Goal: Information Seeking & Learning: Learn about a topic

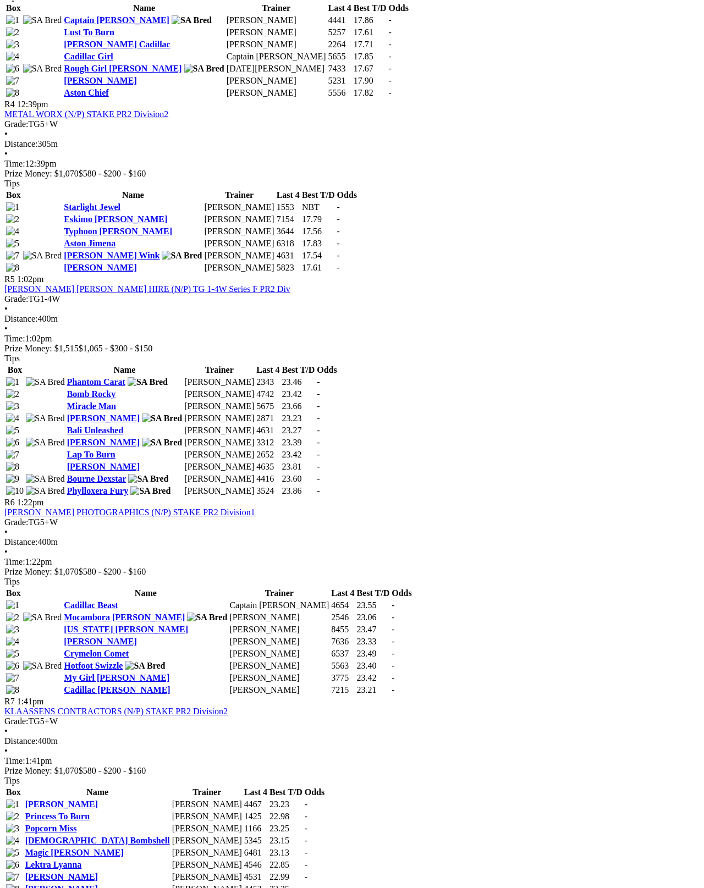
scroll to position [1044, 0]
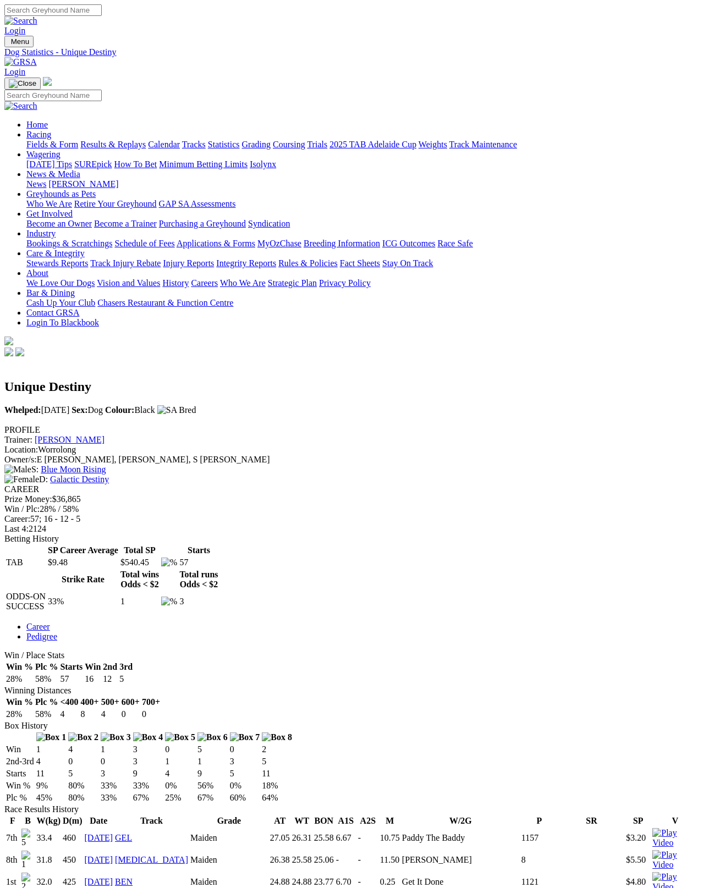
scroll to position [6, 0]
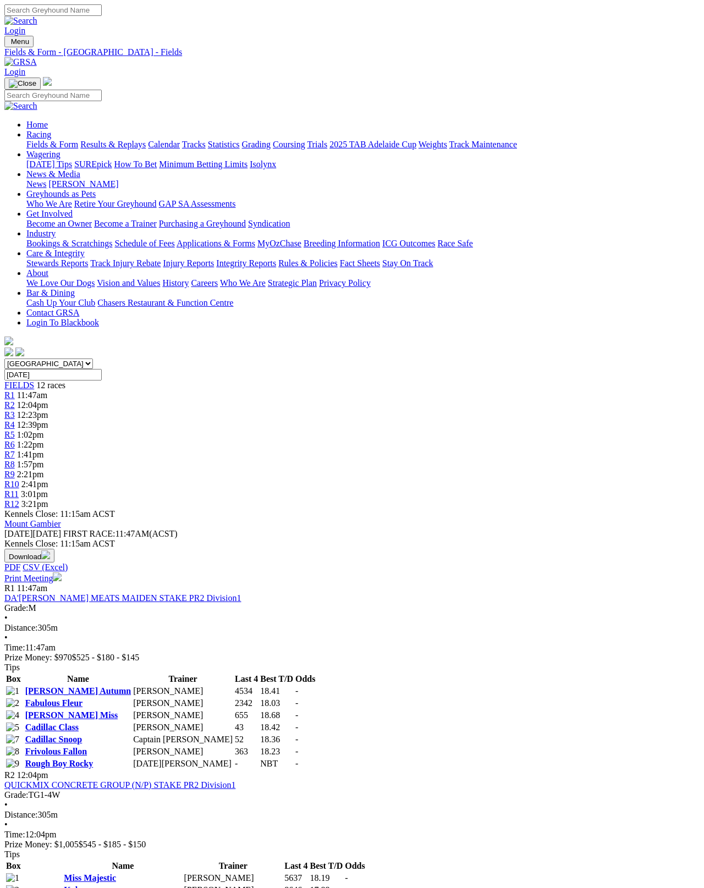
scroll to position [1131, 0]
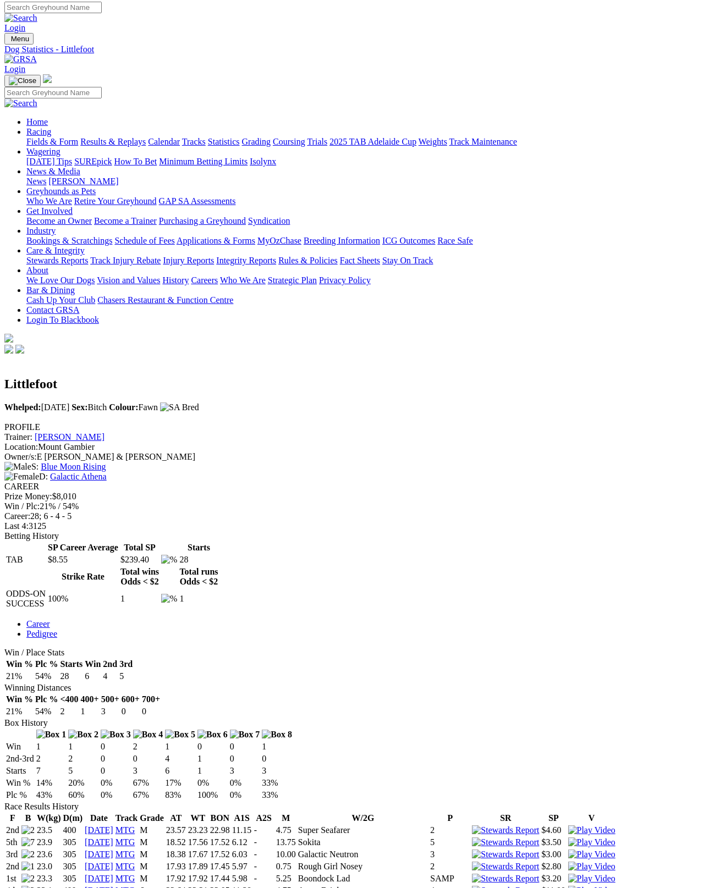
scroll to position [1, 0]
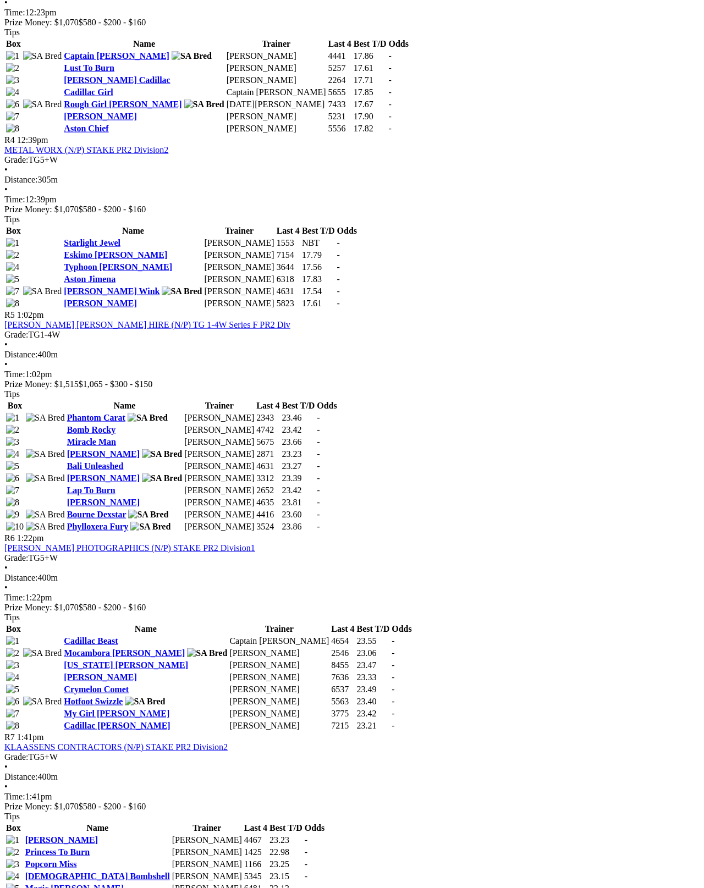
scroll to position [992, 0]
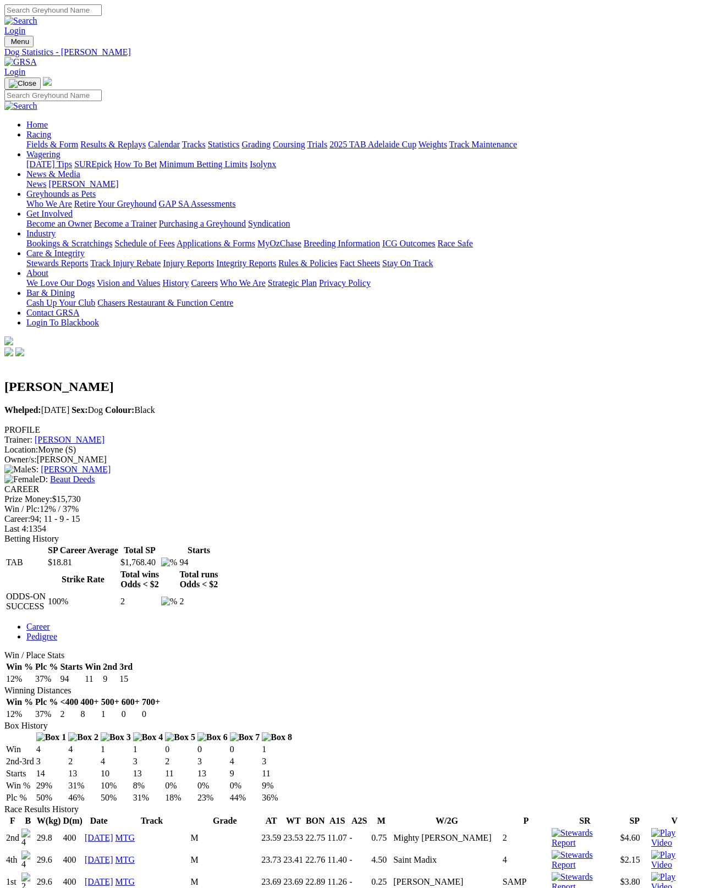
scroll to position [6, 0]
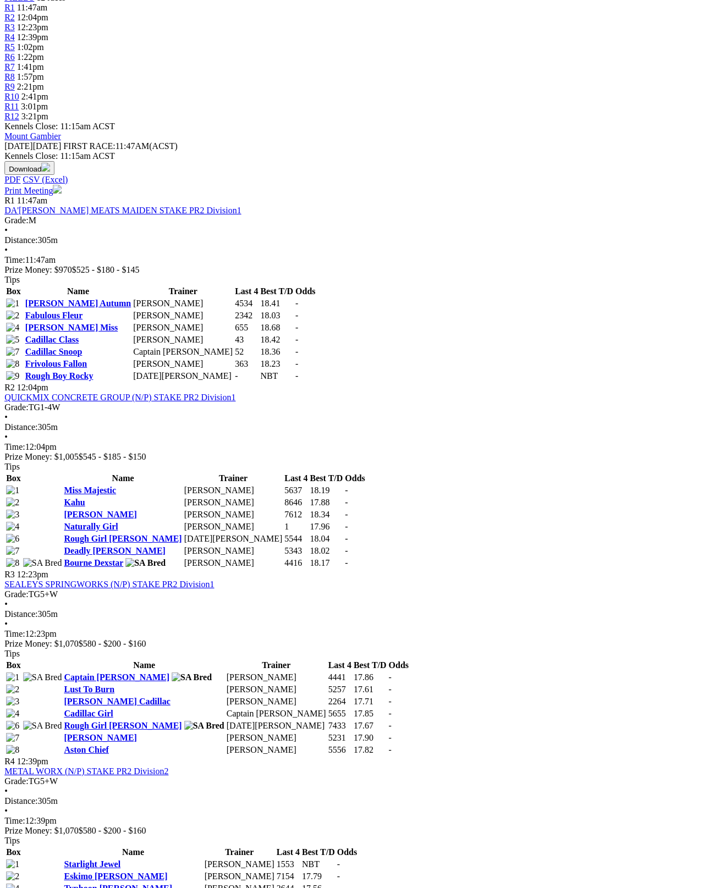
scroll to position [388, 4]
click at [90, 733] on link "Aston Ramona" at bounding box center [100, 737] width 73 height 9
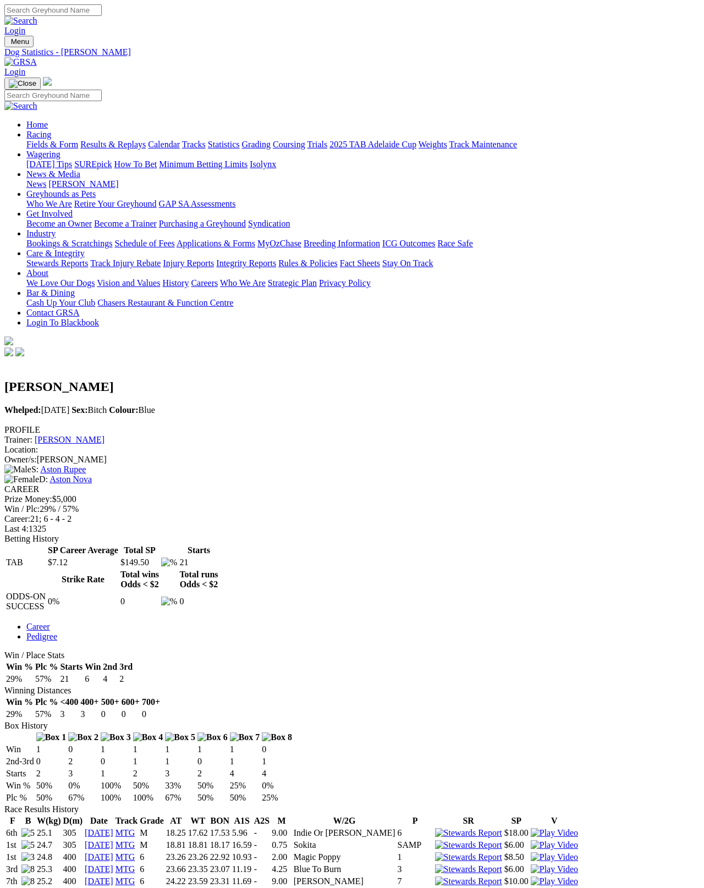
scroll to position [6, 0]
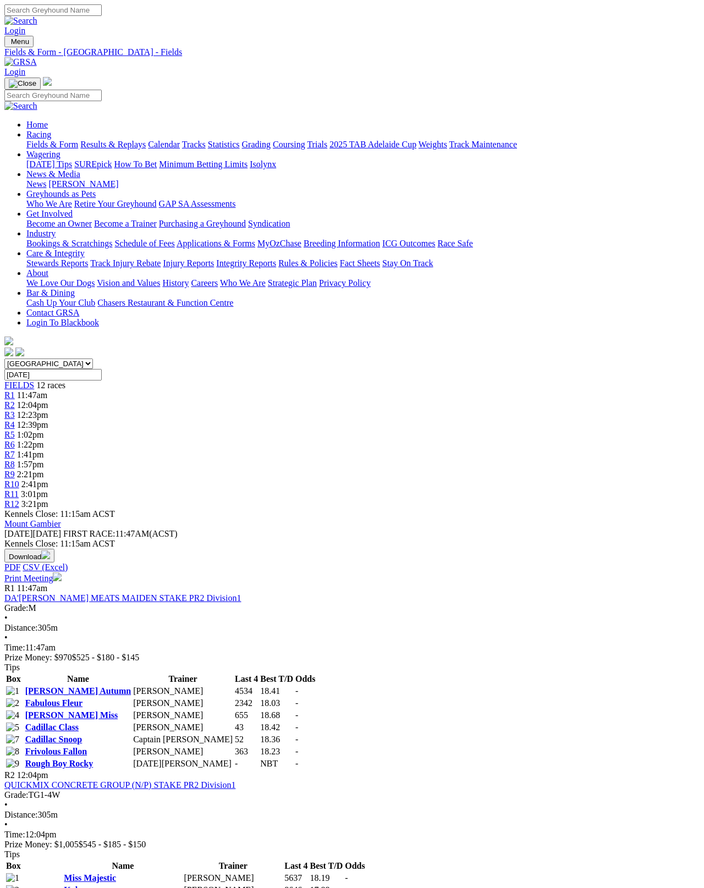
click at [46, 140] on link "Fields & Form" at bounding box center [52, 144] width 52 height 9
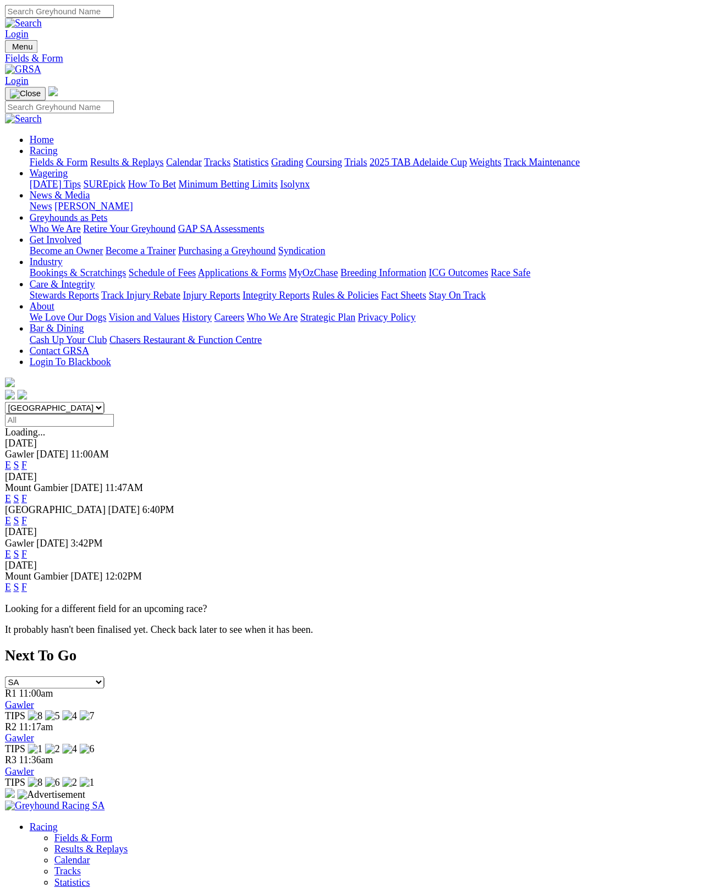
scroll to position [6, 0]
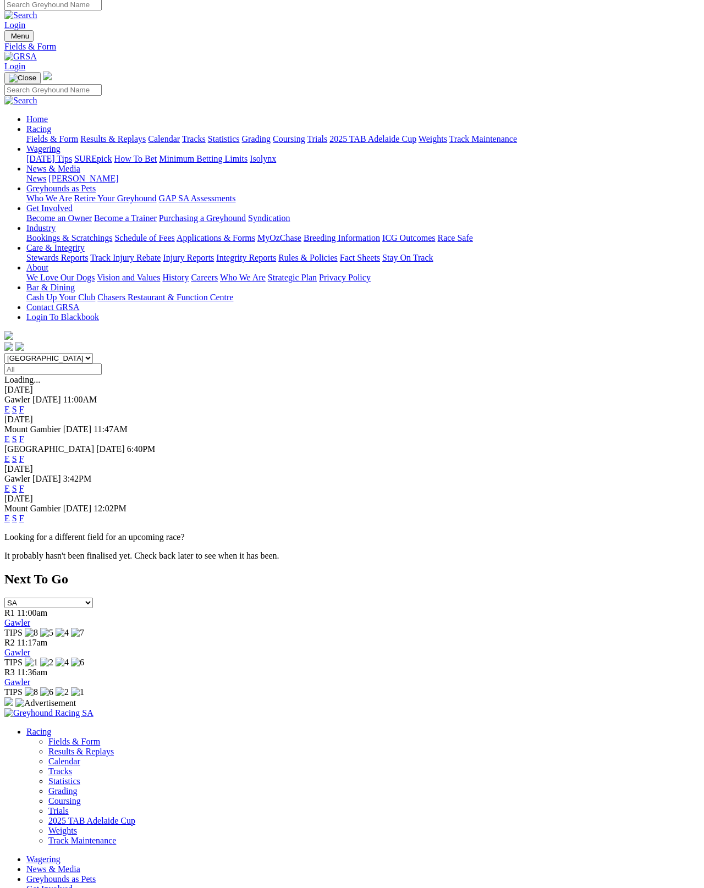
click at [467, 514] on div "E S F" at bounding box center [351, 519] width 695 height 10
click at [24, 514] on link "F" at bounding box center [21, 518] width 5 height 9
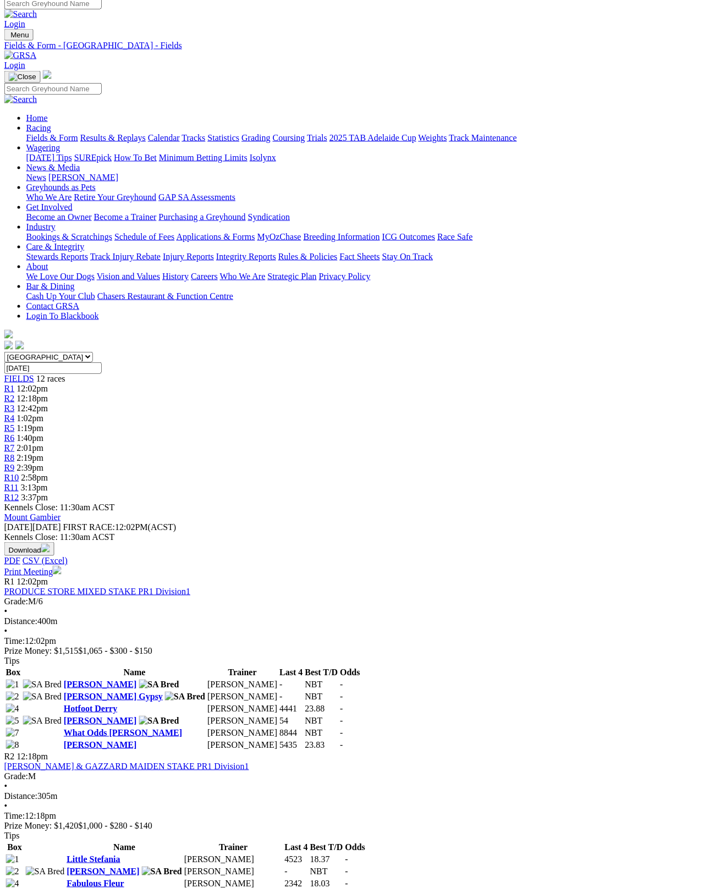
scroll to position [0, 7]
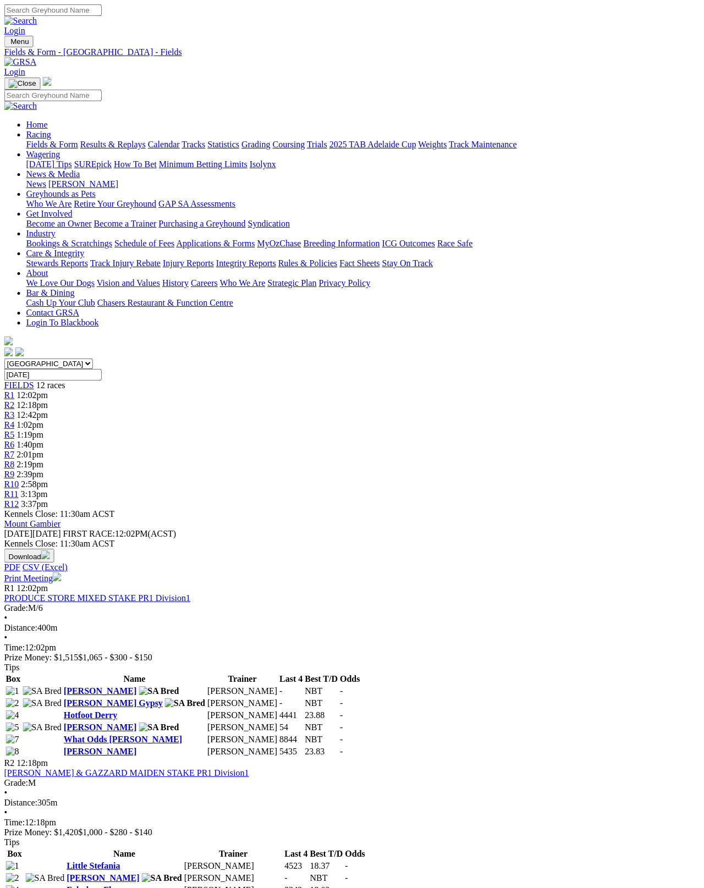
click at [86, 735] on link "What Odds Billy" at bounding box center [123, 739] width 118 height 9
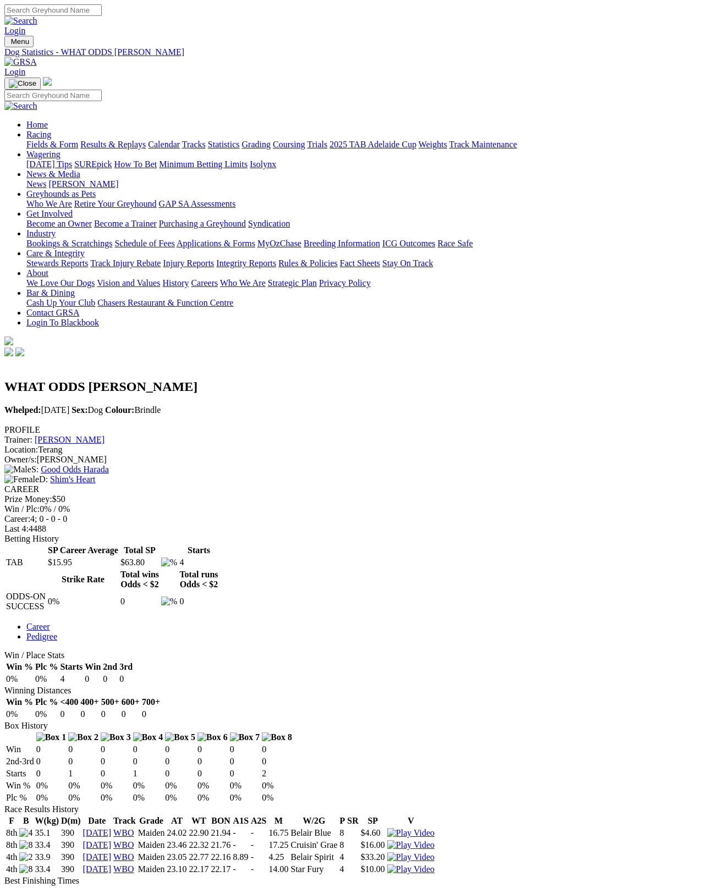
scroll to position [6, 0]
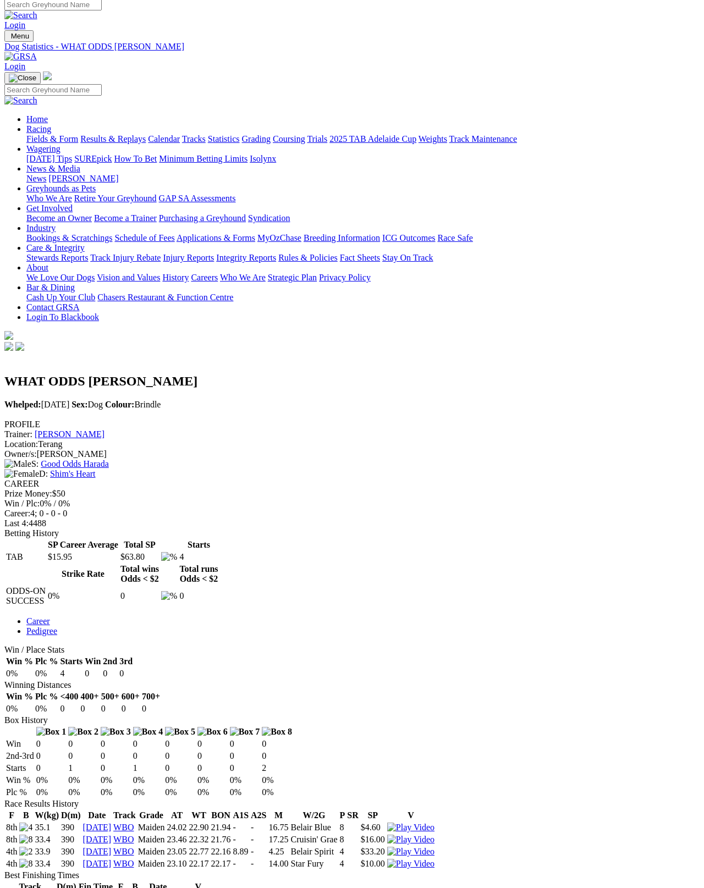
click at [45, 134] on link "Fields & Form" at bounding box center [52, 138] width 52 height 9
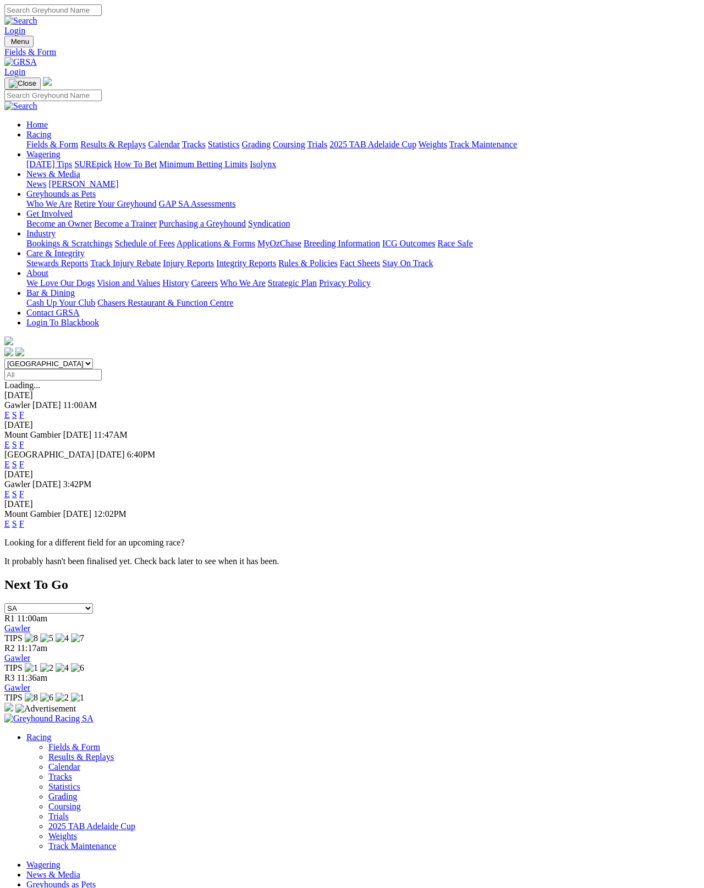
scroll to position [6, 0]
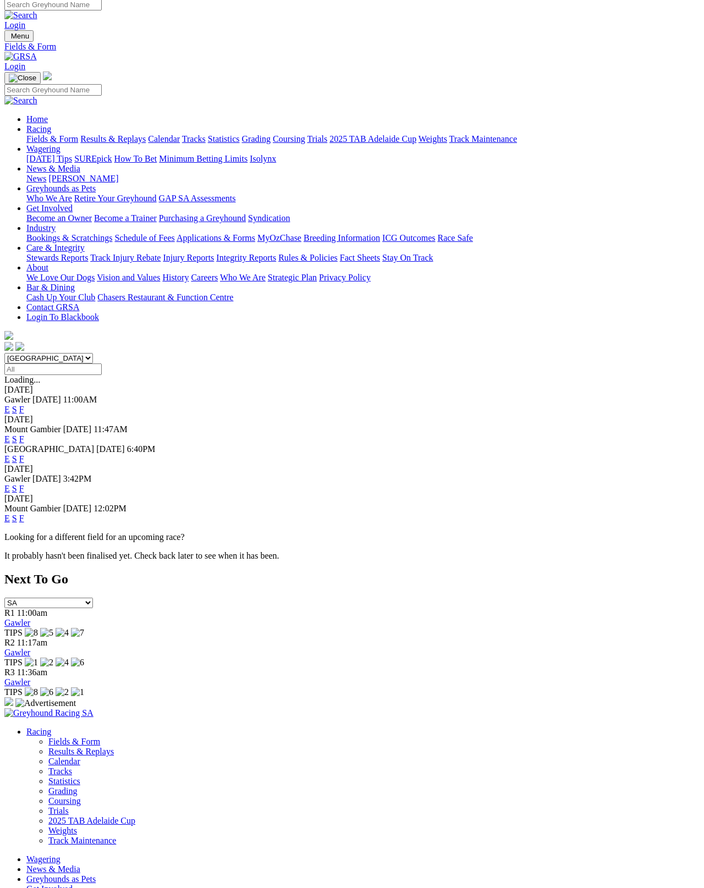
click at [24, 405] on link "F" at bounding box center [21, 409] width 5 height 9
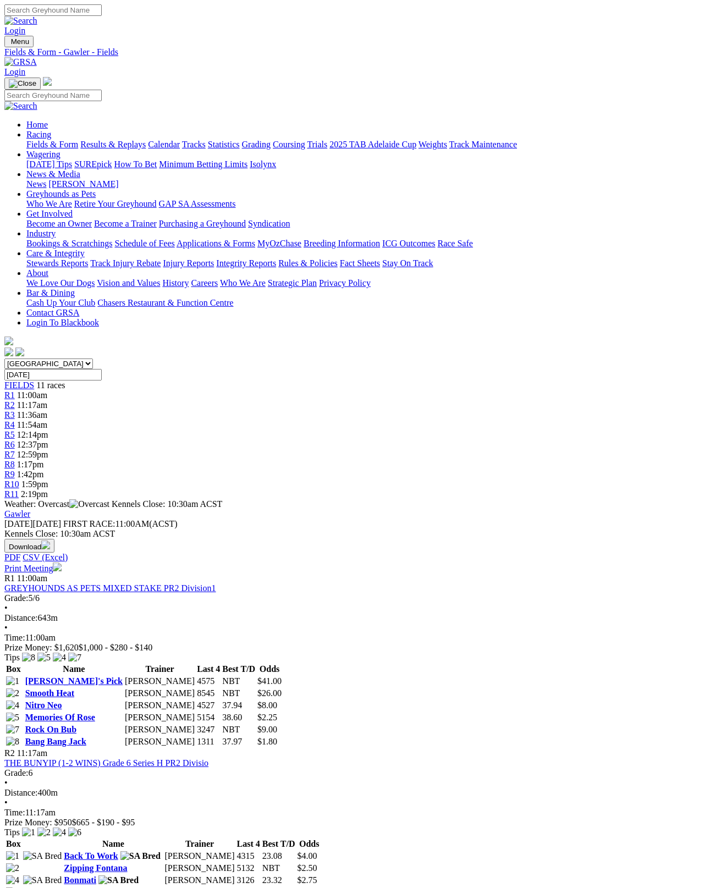
click at [39, 140] on link "Fields & Form" at bounding box center [52, 144] width 52 height 9
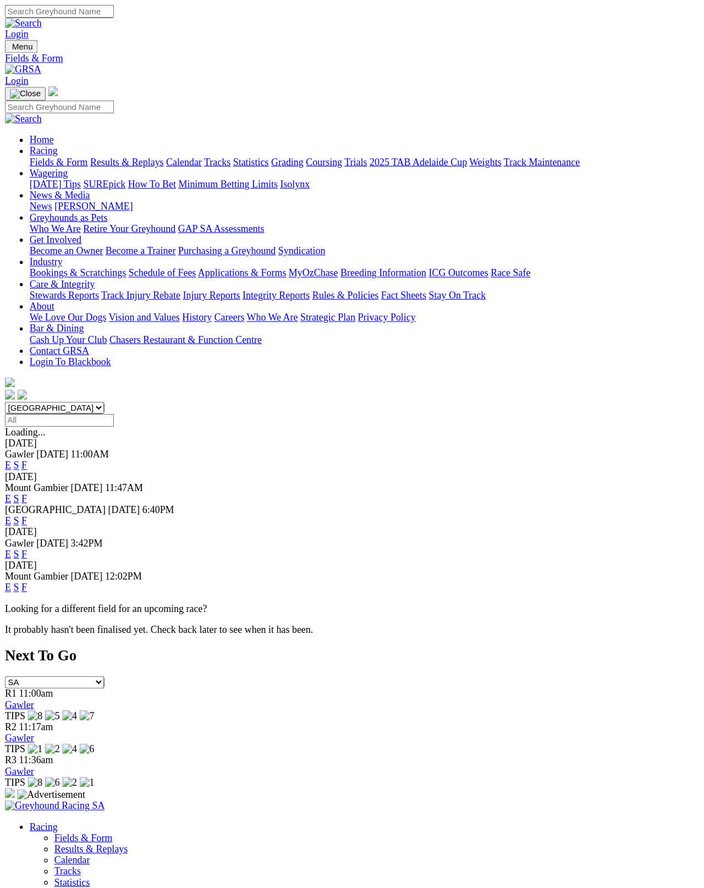
scroll to position [6, 0]
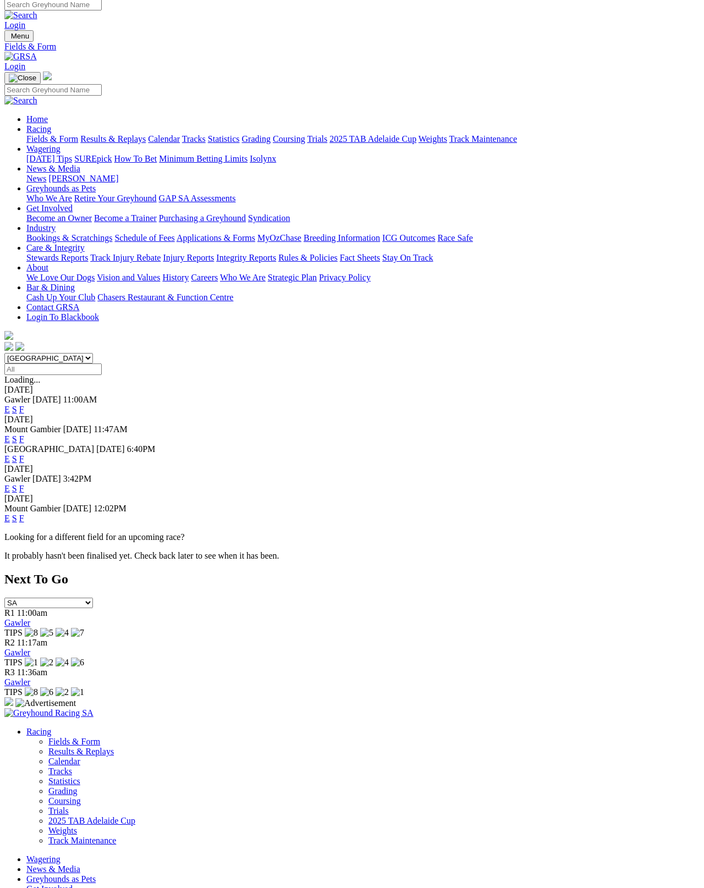
click at [50, 353] on select "[GEOGRAPHIC_DATA] [GEOGRAPHIC_DATA] [GEOGRAPHIC_DATA] [GEOGRAPHIC_DATA] [GEOGRA…" at bounding box center [48, 358] width 89 height 10
select select "VIC"
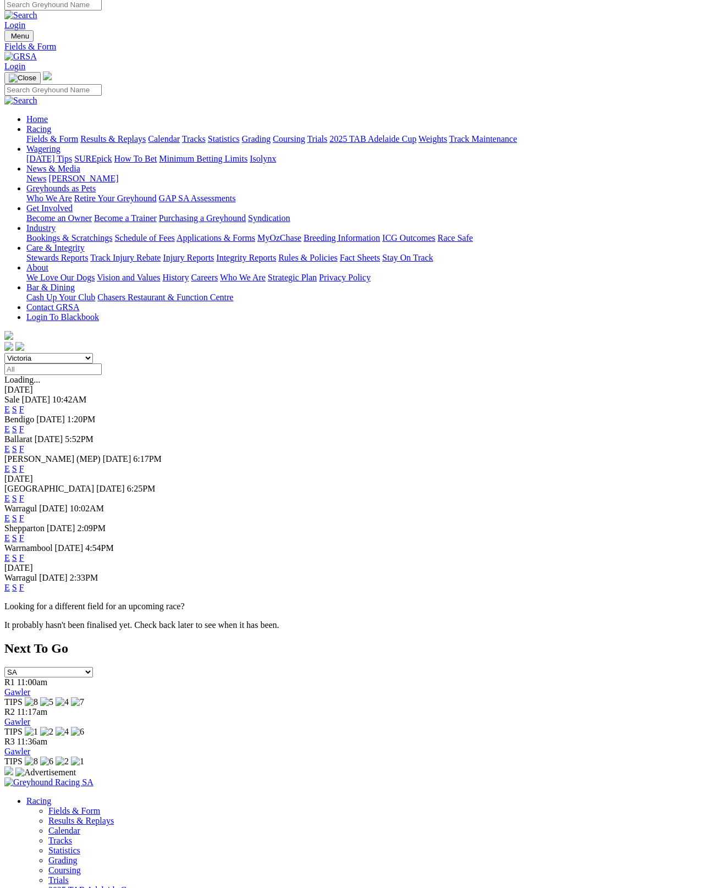
click at [109, 134] on link "Results & Replays" at bounding box center [112, 138] width 65 height 9
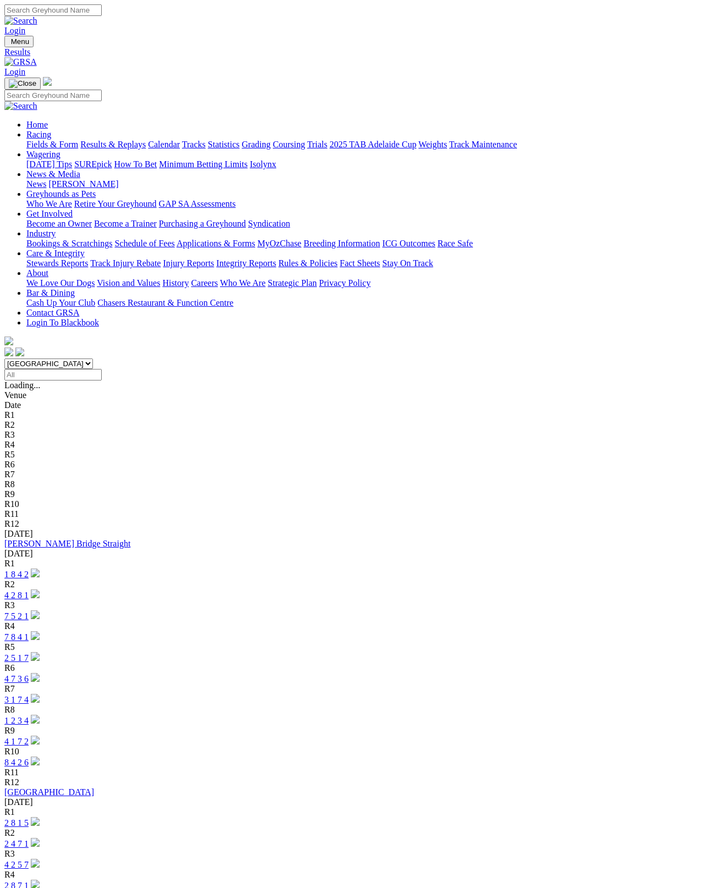
scroll to position [6, 0]
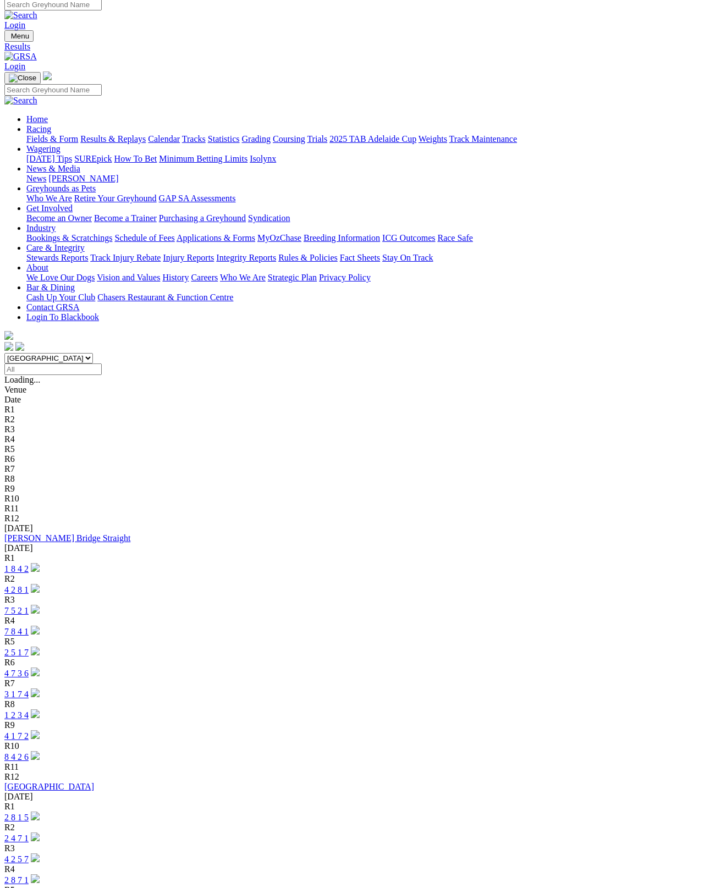
click at [70, 353] on select "[GEOGRAPHIC_DATA] [GEOGRAPHIC_DATA] [GEOGRAPHIC_DATA] [GEOGRAPHIC_DATA] [GEOGRA…" at bounding box center [48, 358] width 89 height 10
select select "VIC"
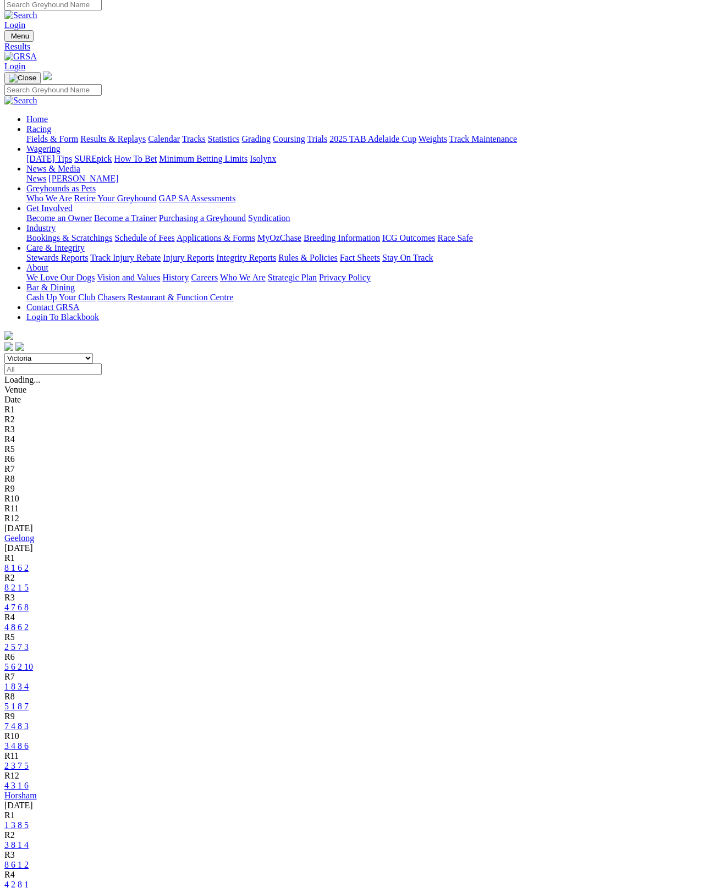
click at [34, 534] on link "Geelong" at bounding box center [19, 538] width 30 height 9
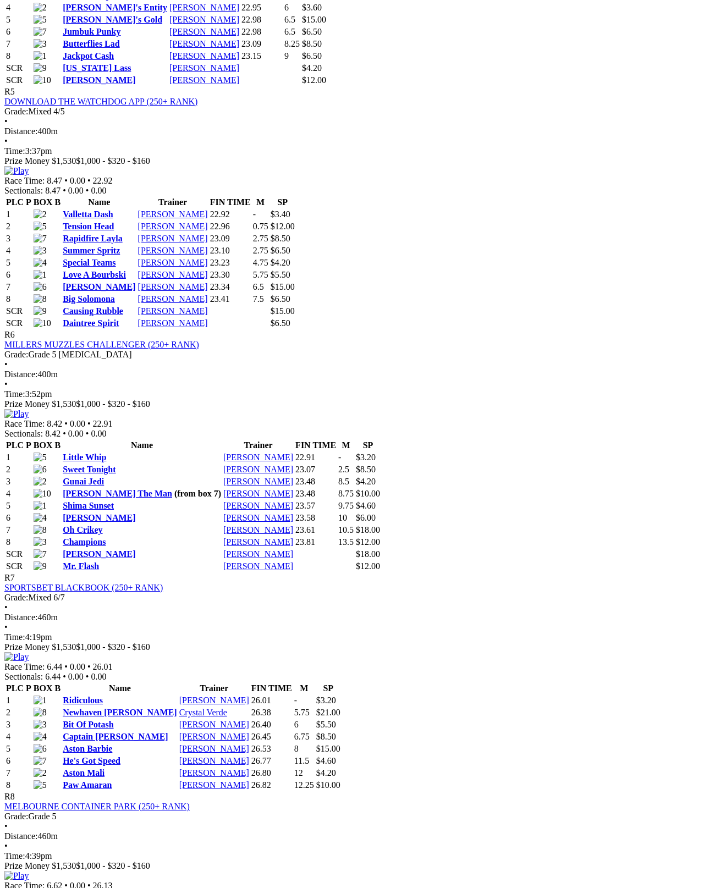
scroll to position [1408, 0]
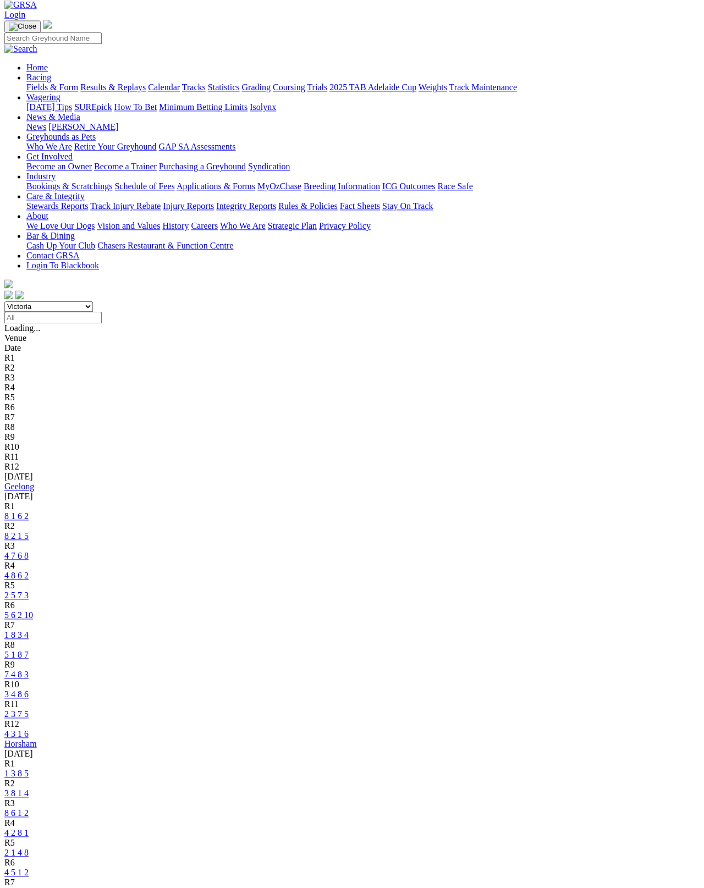
scroll to position [57, 0]
click at [43, 83] on link "Fields & Form" at bounding box center [52, 87] width 52 height 9
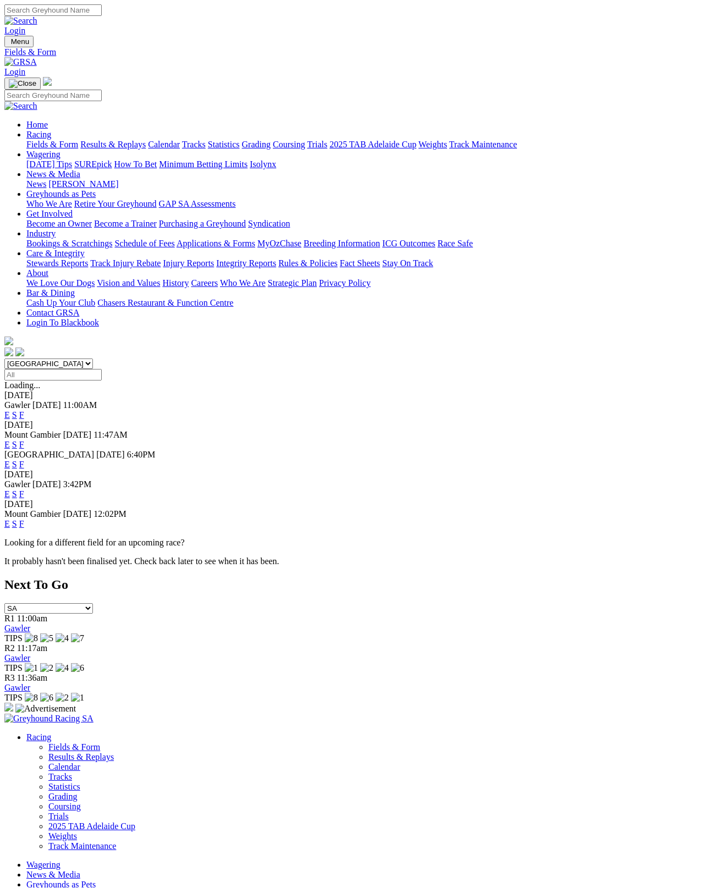
scroll to position [6, 0]
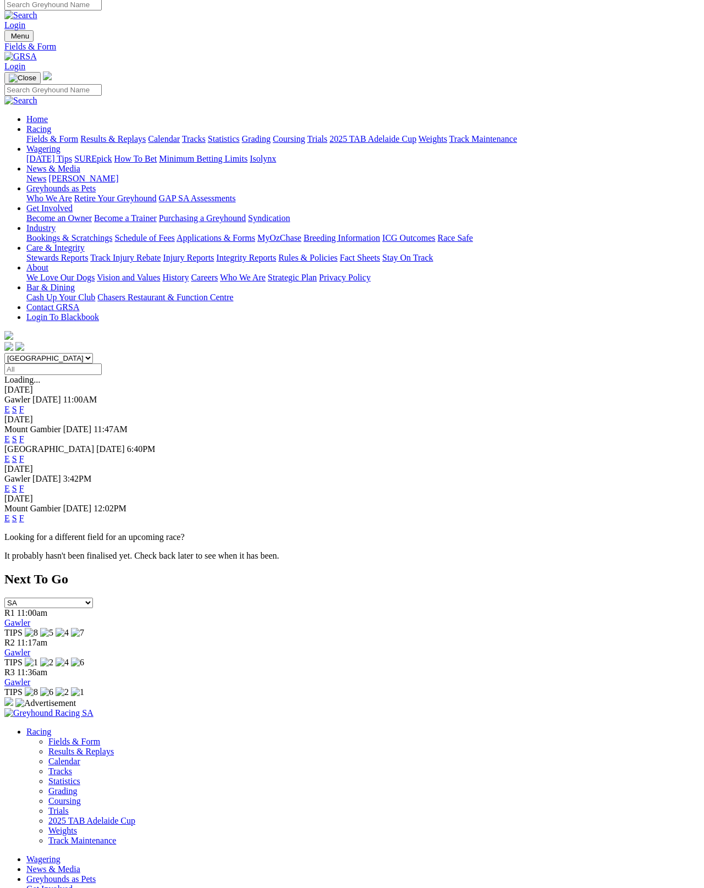
select select "VIC"
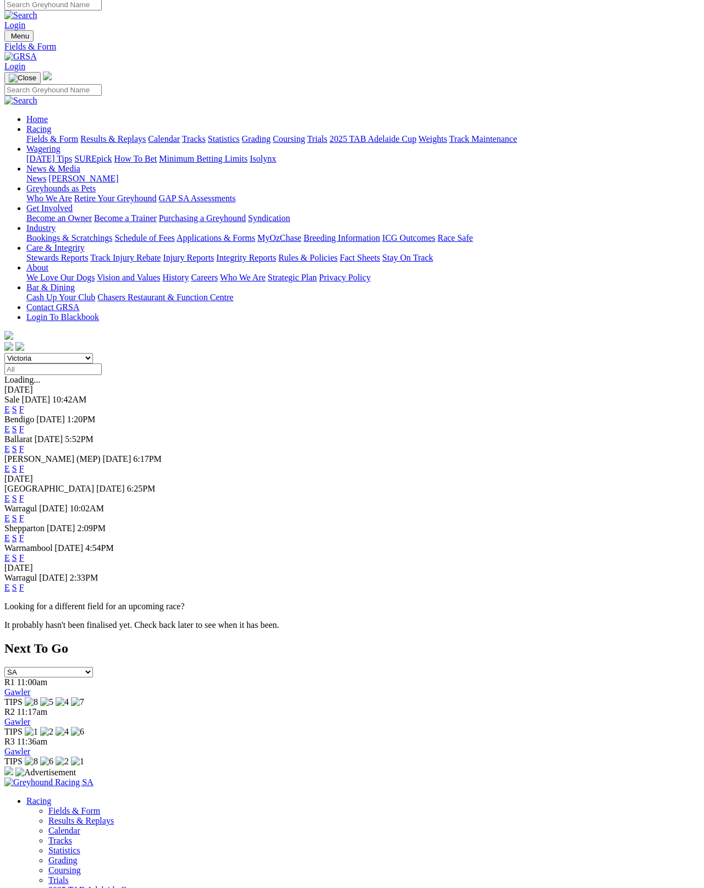
click at [24, 553] on link "F" at bounding box center [21, 557] width 5 height 9
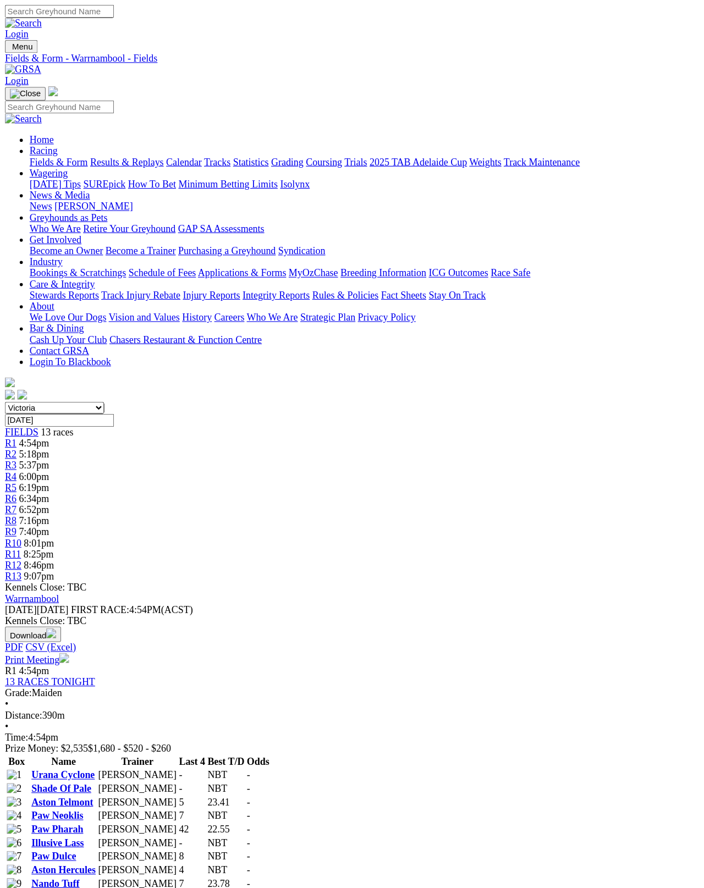
scroll to position [6, 0]
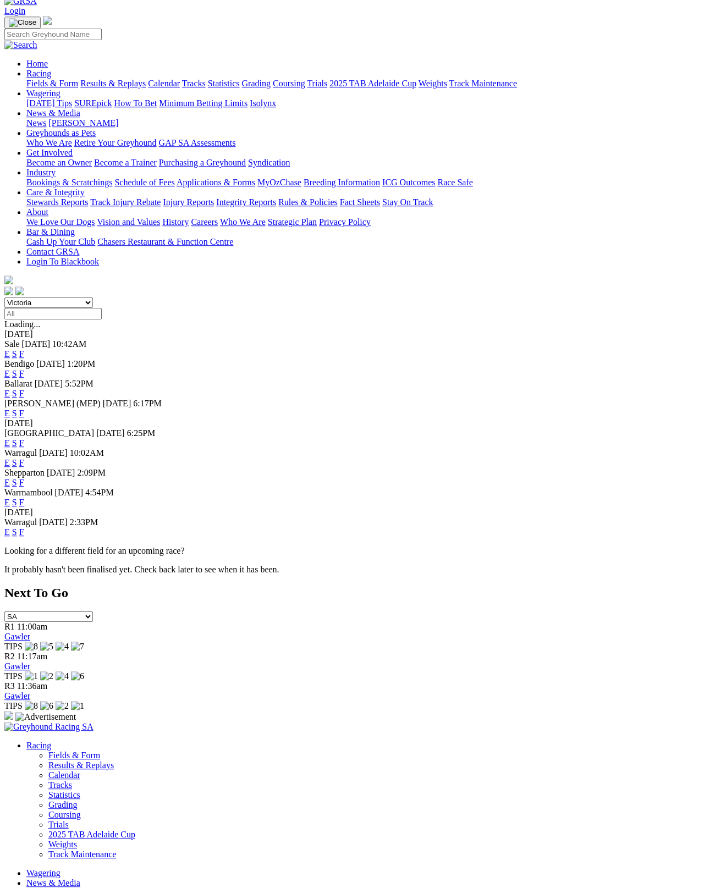
scroll to position [61, 0]
click at [24, 438] on link "F" at bounding box center [21, 442] width 5 height 9
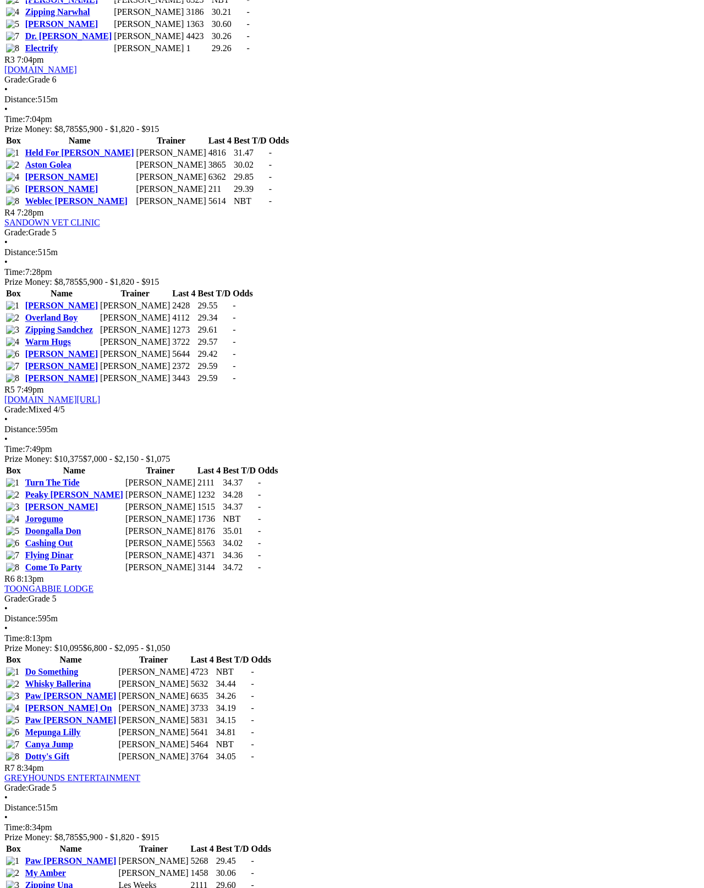
scroll to position [906, 0]
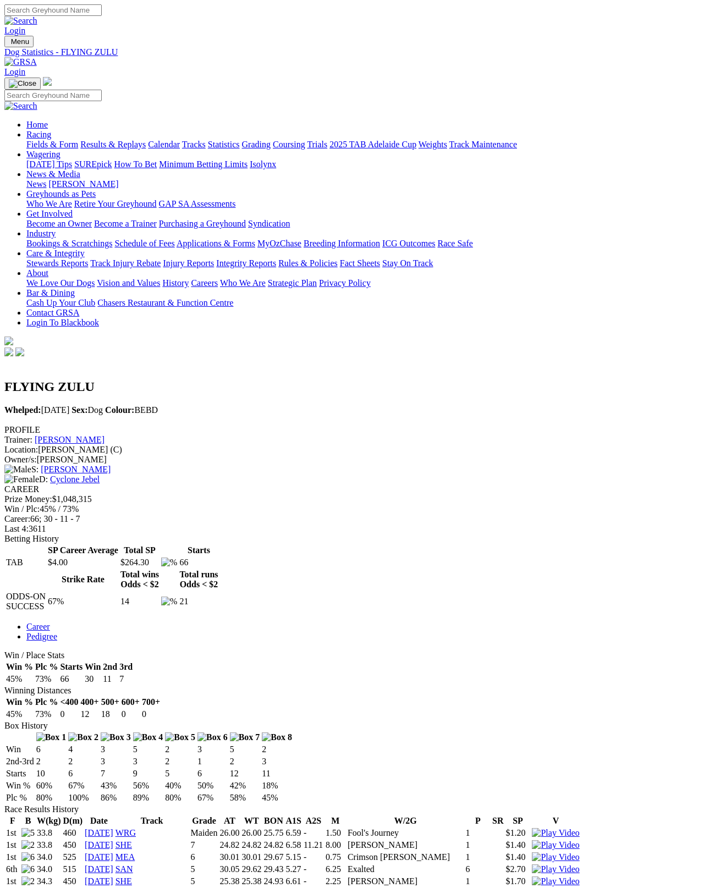
scroll to position [6, 0]
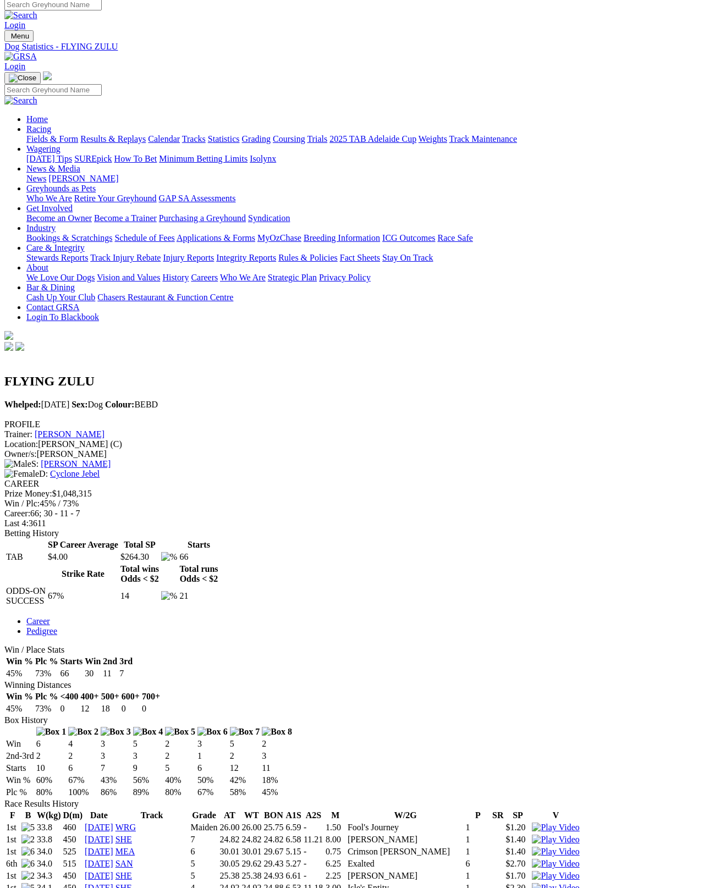
click at [105, 430] on link "[PERSON_NAME]" at bounding box center [70, 434] width 70 height 9
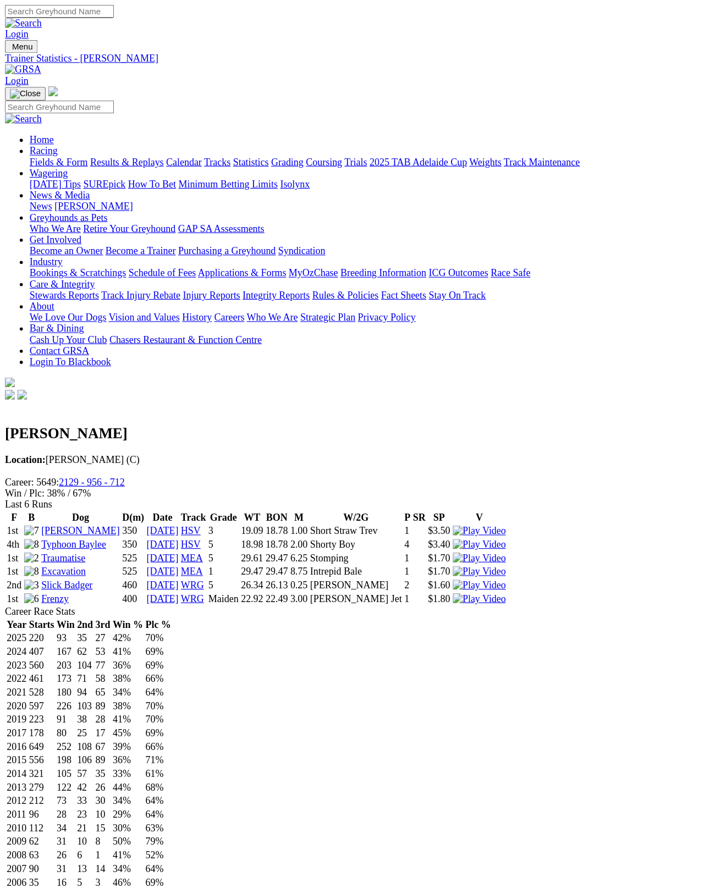
scroll to position [6, 0]
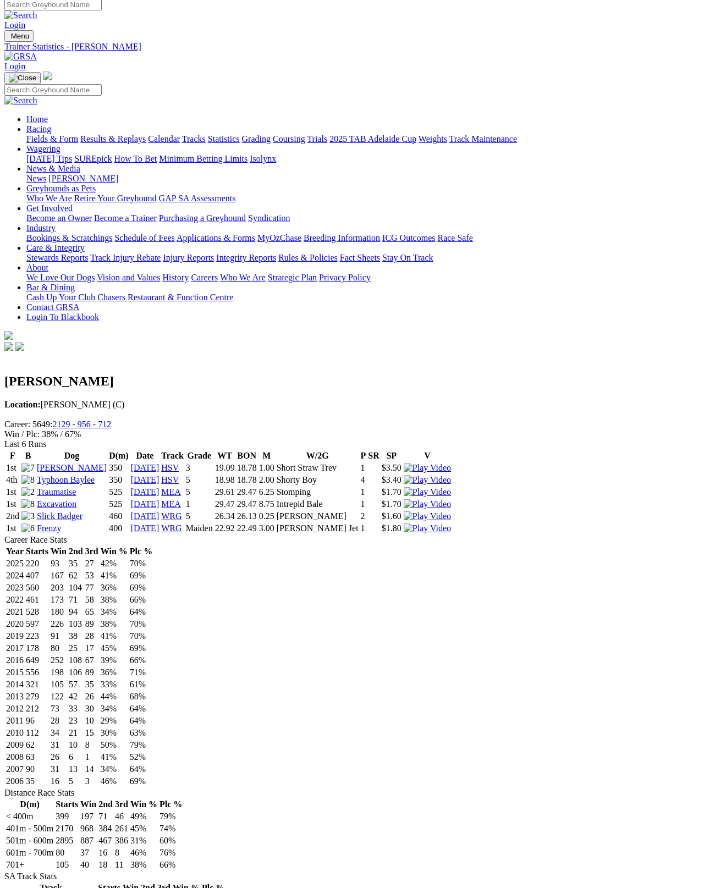
click at [81, 463] on link "[PERSON_NAME]" at bounding box center [72, 467] width 70 height 9
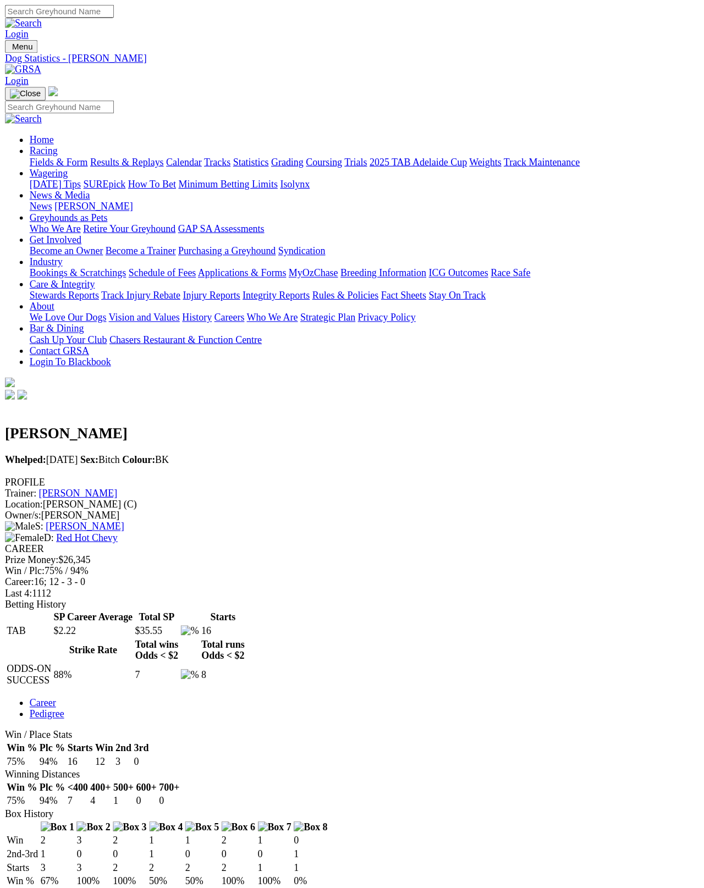
scroll to position [6, 0]
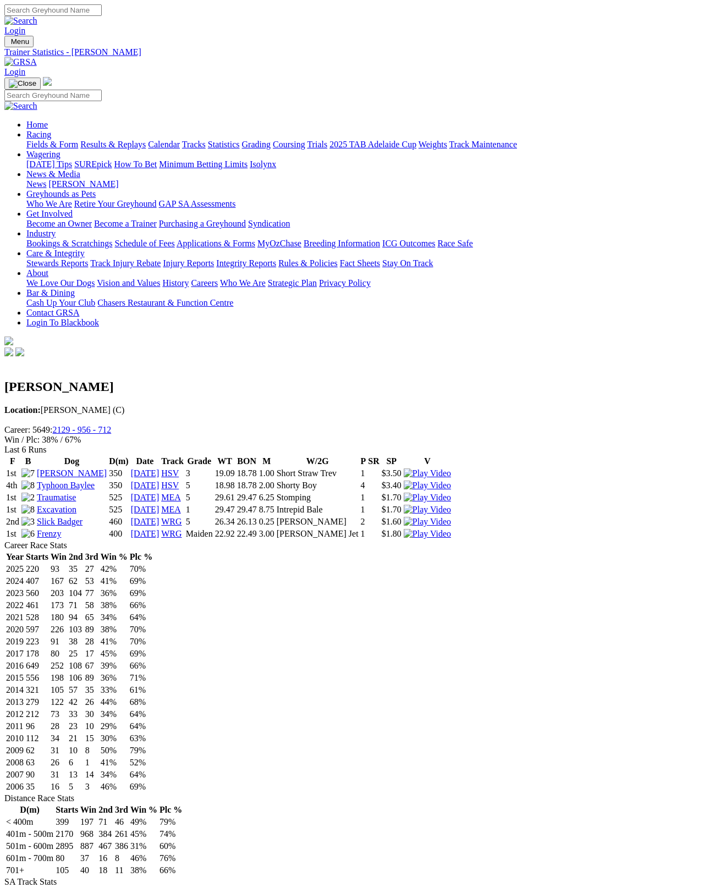
scroll to position [61, 0]
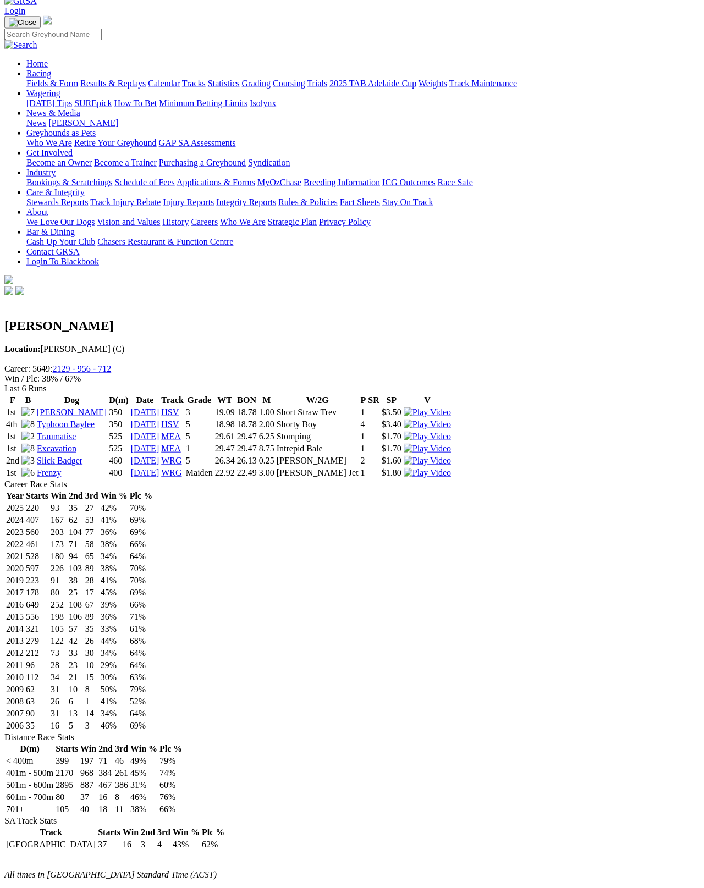
click at [74, 444] on link "Excavation" at bounding box center [57, 448] width 40 height 9
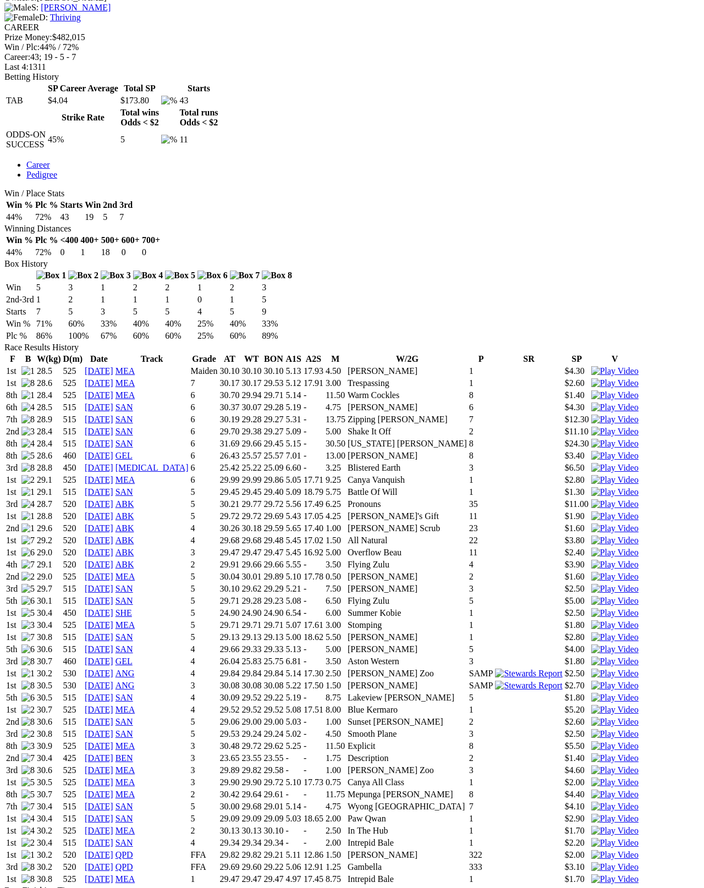
scroll to position [462, 0]
click at [564, 791] on td "$1.70" at bounding box center [576, 879] width 25 height 11
click at [591, 791] on img at bounding box center [614, 880] width 47 height 10
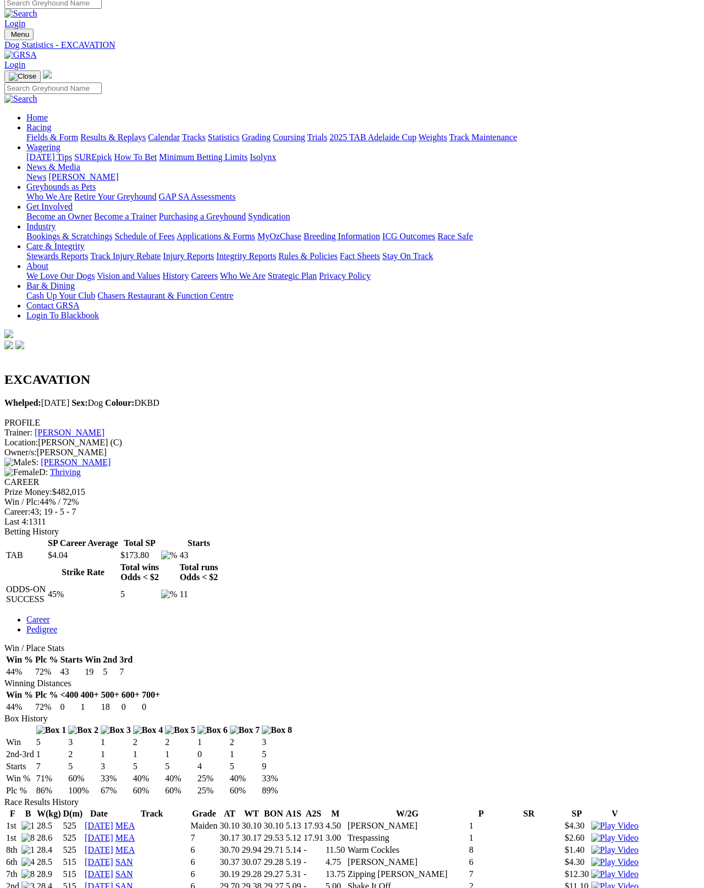
scroll to position [0, 0]
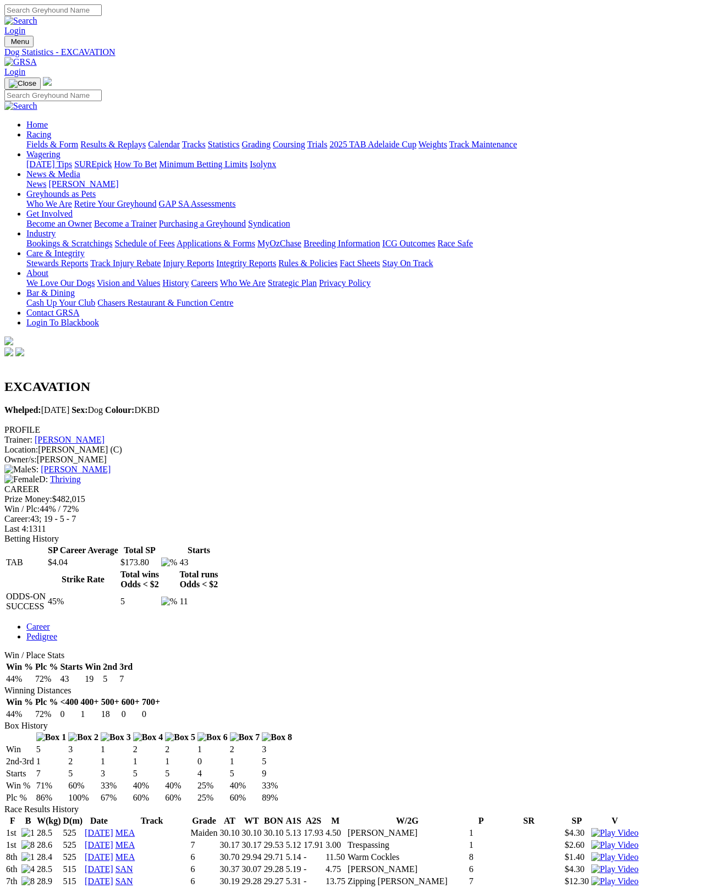
click at [54, 140] on link "Fields & Form" at bounding box center [52, 144] width 52 height 9
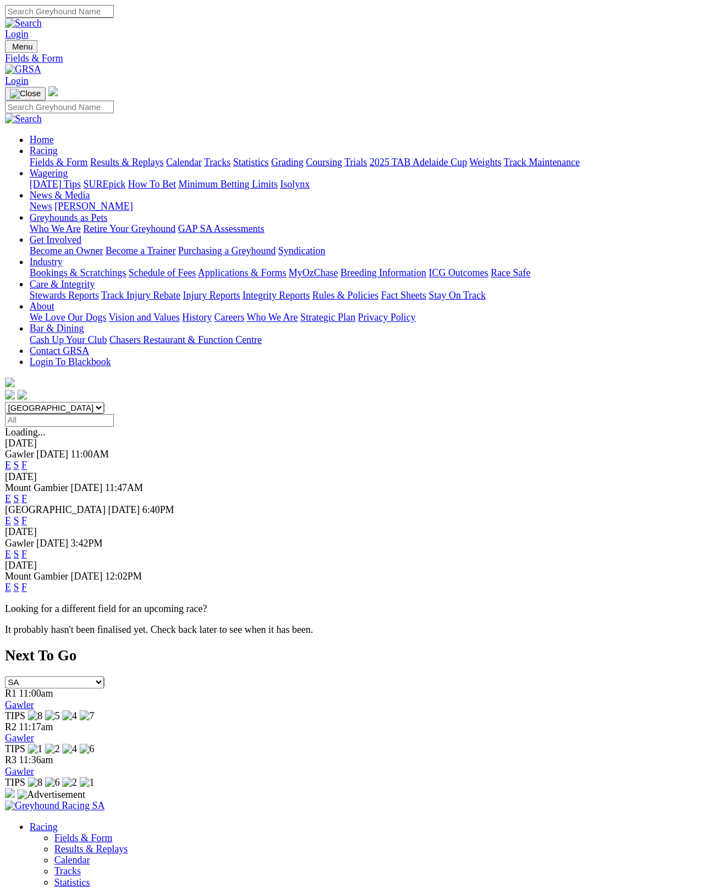
scroll to position [6, 0]
